Goal: Check status: Check status

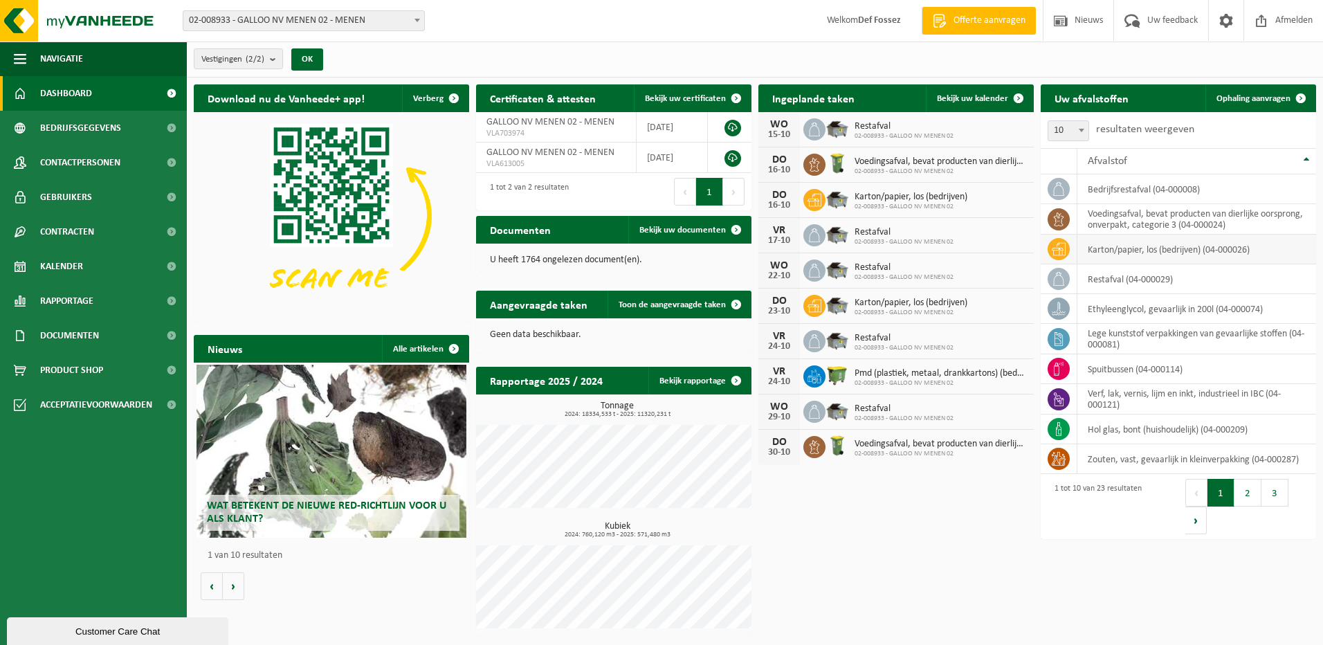
click at [1109, 248] on td "karton/papier, los (bedrijven) (04-000026)" at bounding box center [1196, 250] width 239 height 30
click at [56, 261] on span "Kalender" at bounding box center [61, 266] width 43 height 35
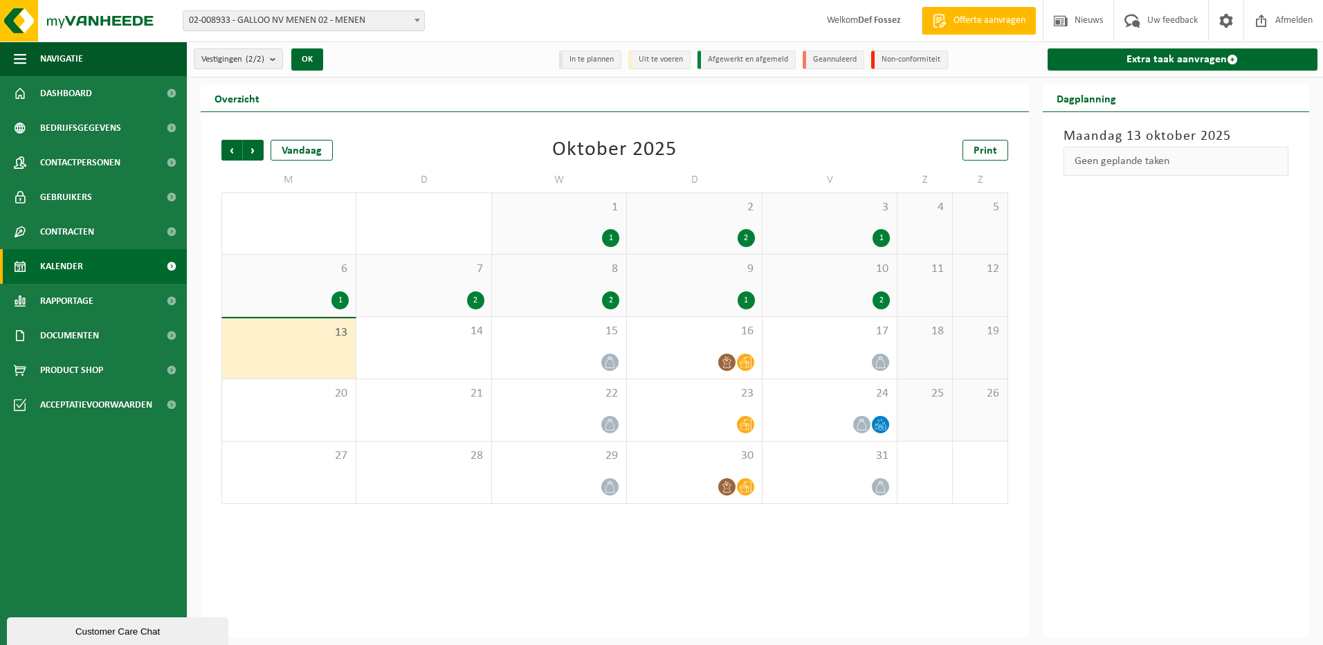
click at [414, 19] on b at bounding box center [417, 20] width 6 height 3
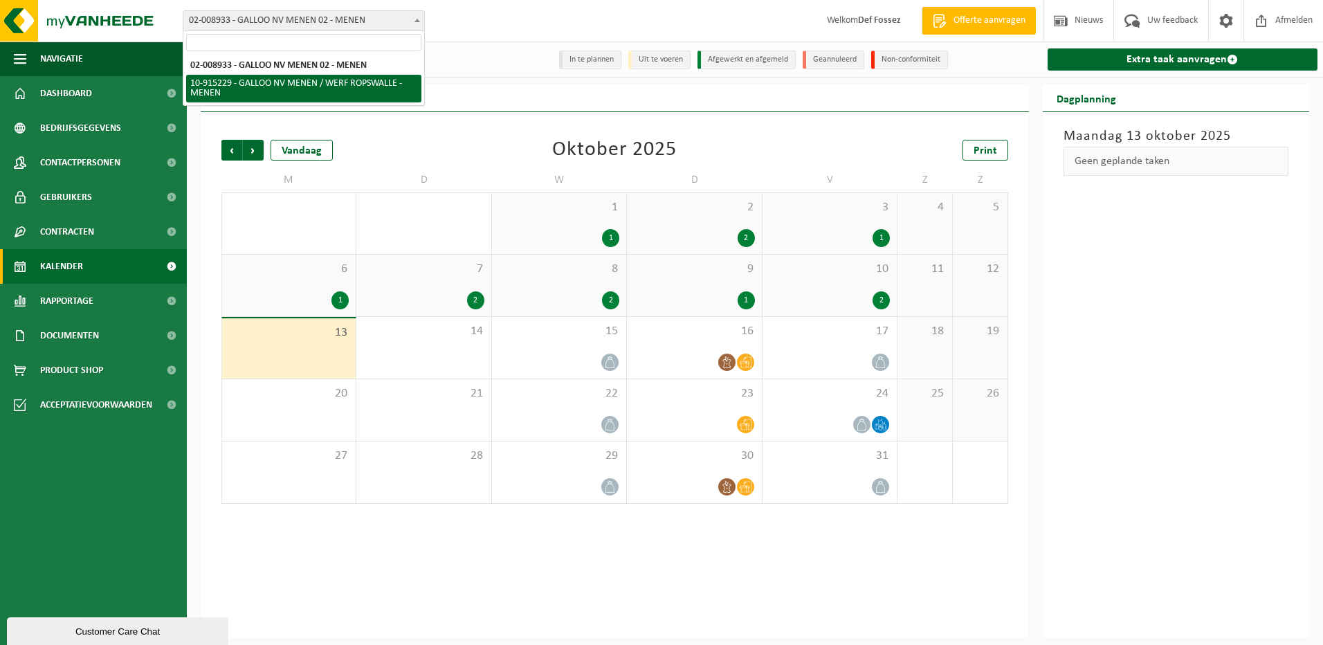
select select "126921"
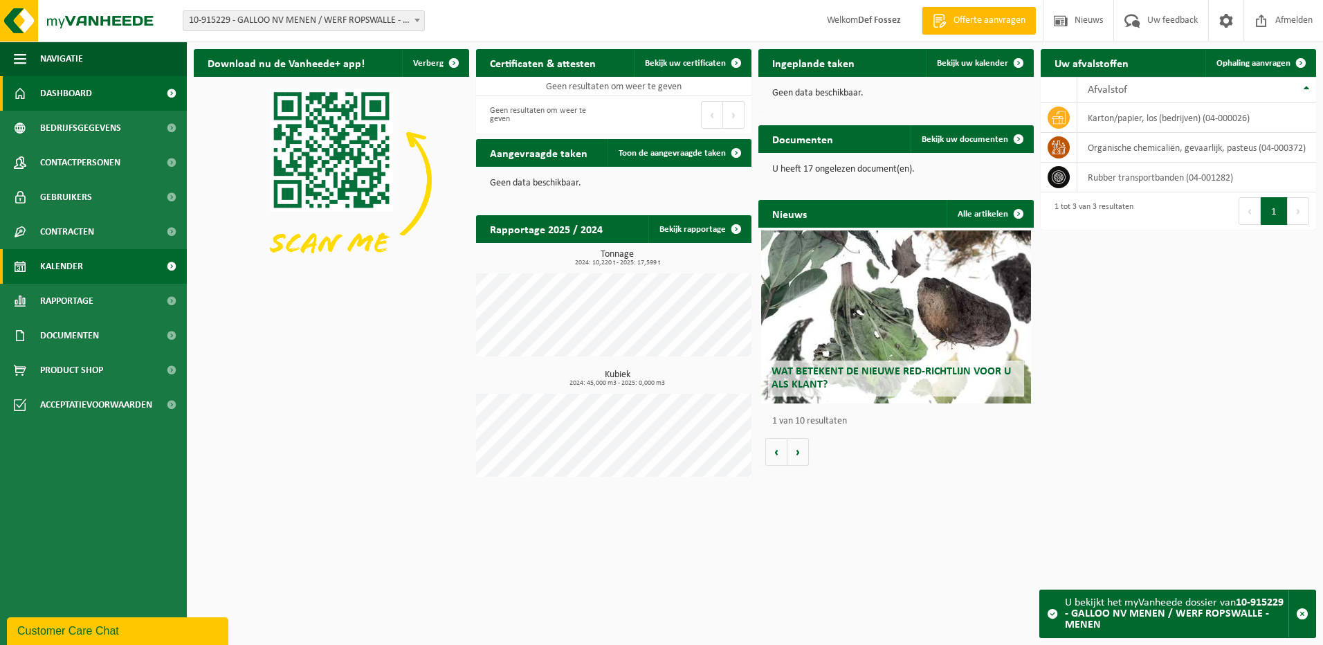
click at [66, 264] on span "Kalender" at bounding box center [61, 266] width 43 height 35
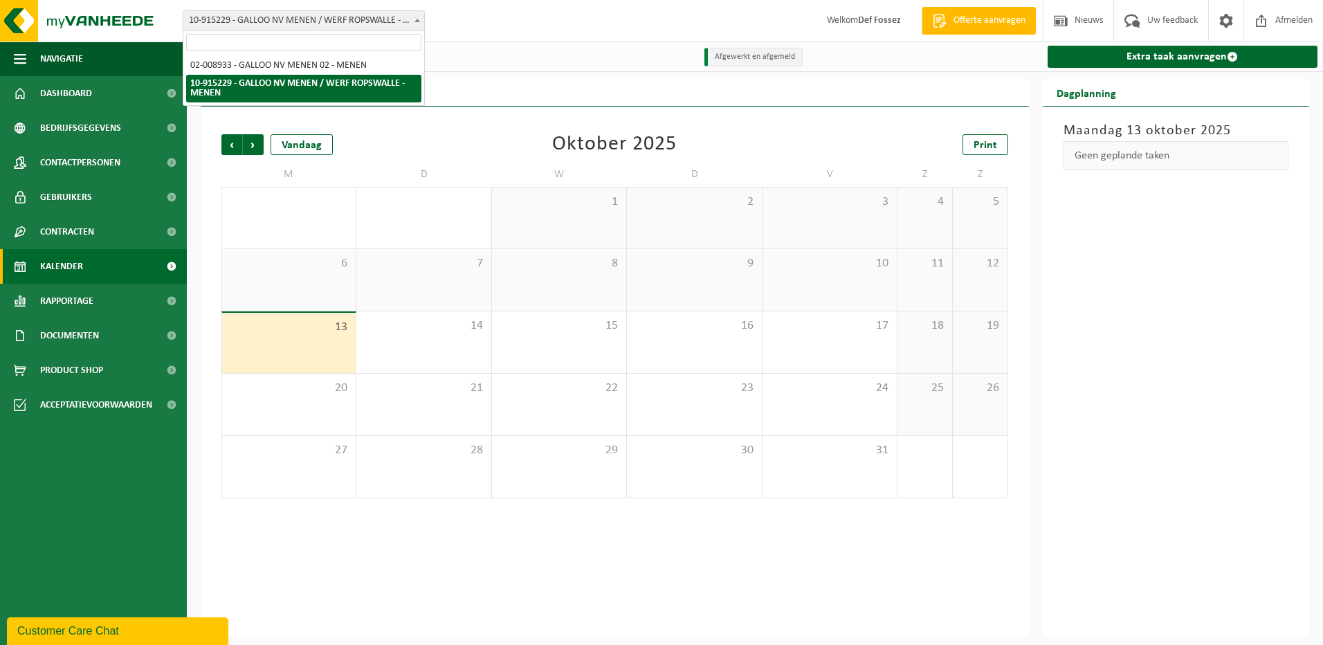
click at [412, 17] on span at bounding box center [417, 20] width 14 height 18
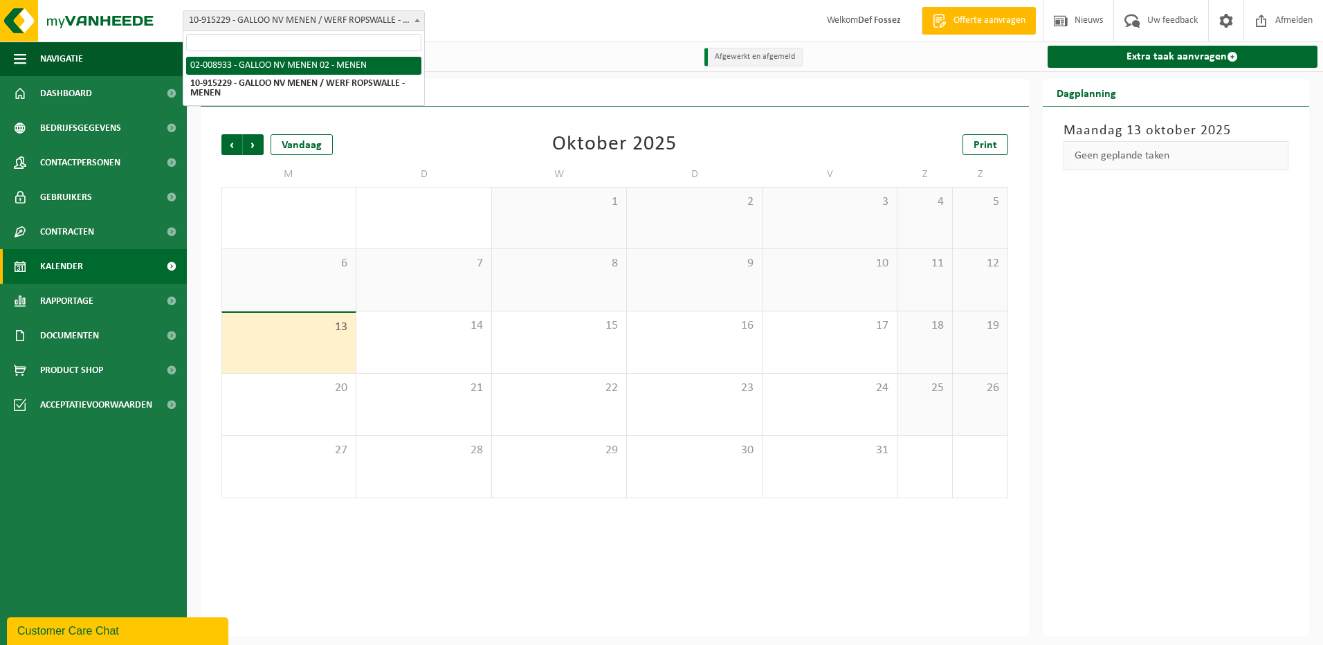
select select "1514"
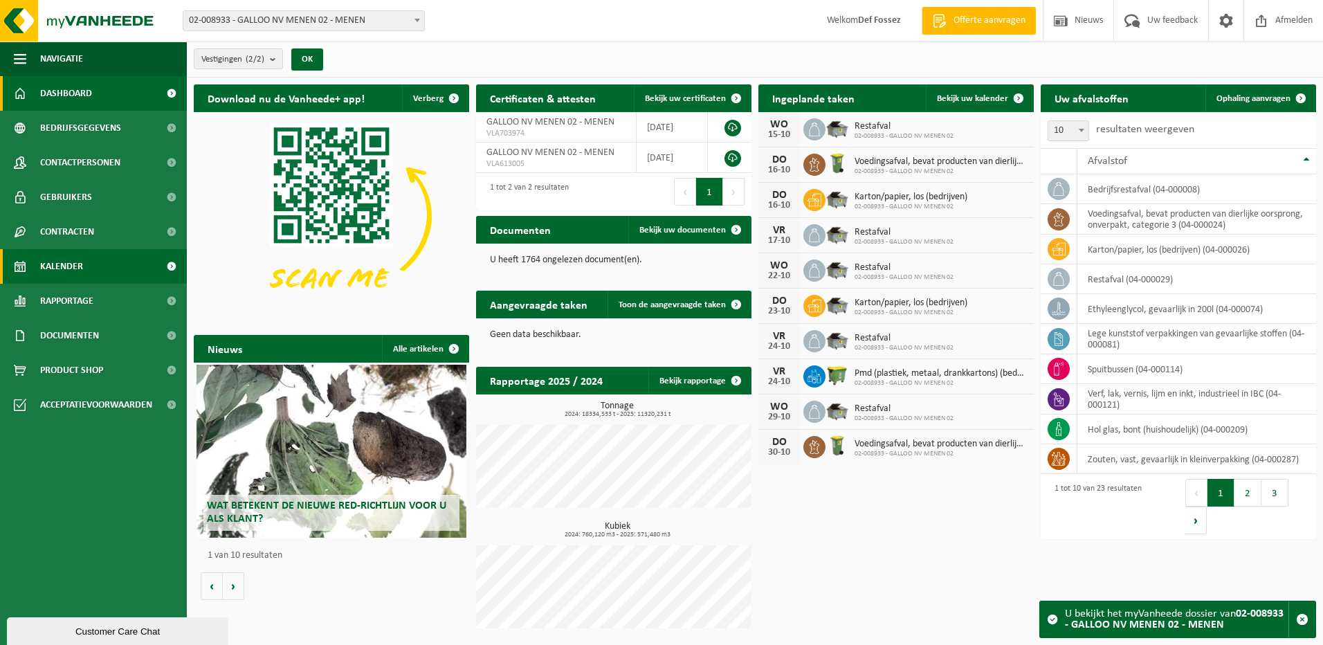
click at [62, 262] on span "Kalender" at bounding box center [61, 266] width 43 height 35
